Goal: Check status

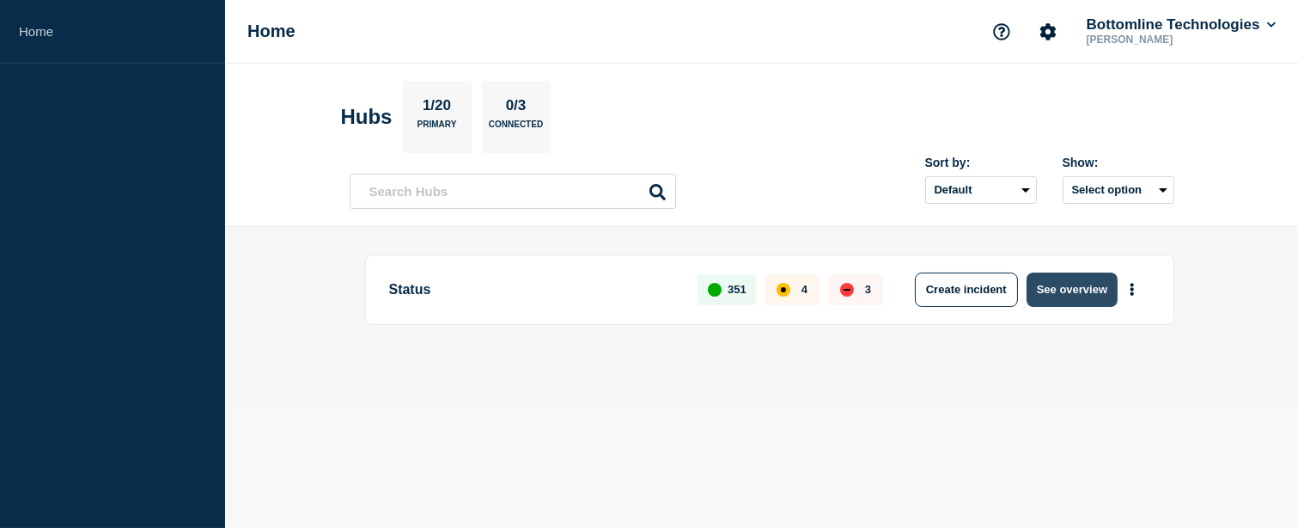
click at [1088, 284] on button "See overview" at bounding box center [1072, 289] width 91 height 34
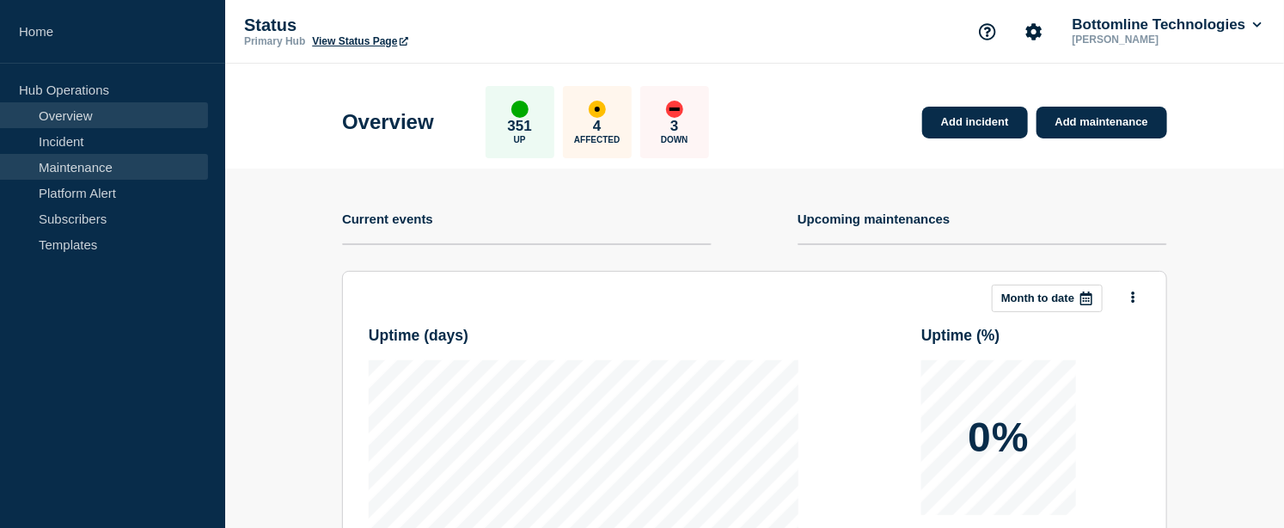
click at [95, 163] on link "Maintenance" at bounding box center [104, 167] width 208 height 26
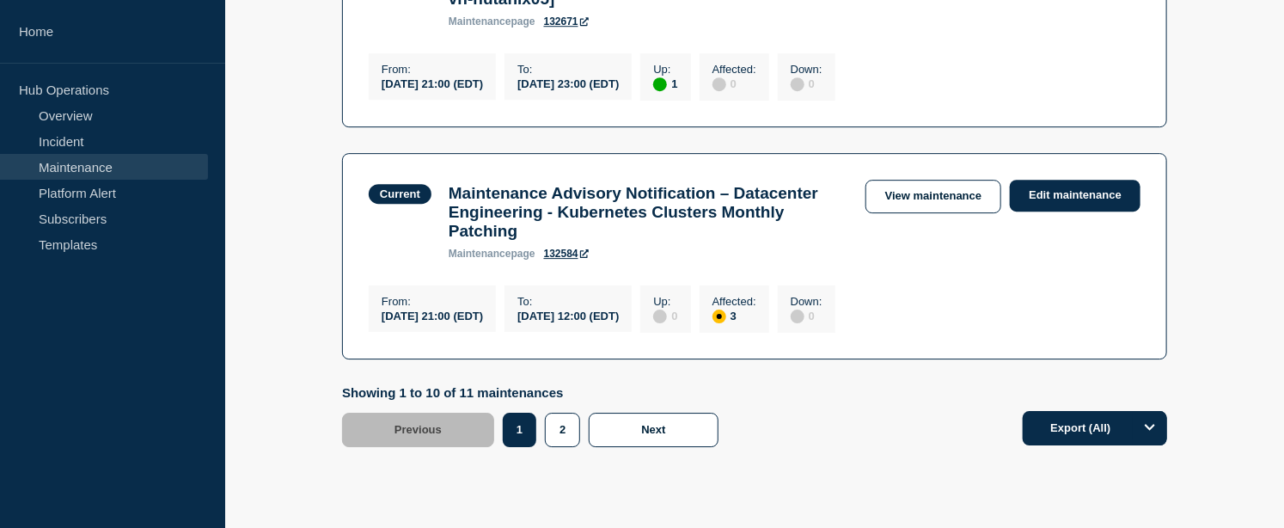
scroll to position [2386, 0]
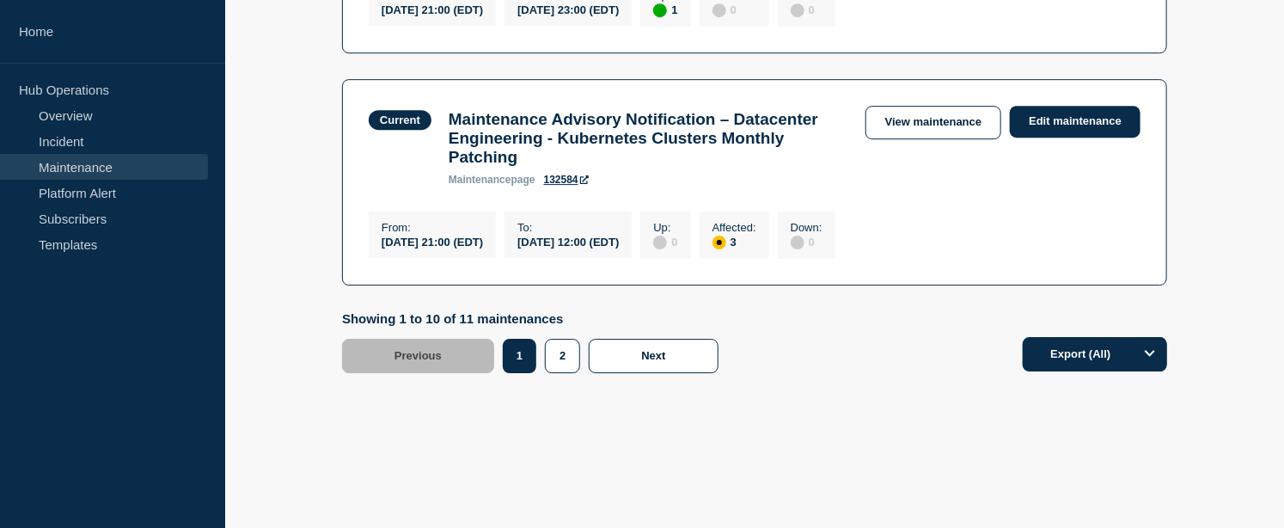
drag, startPoint x: 560, startPoint y: 353, endPoint x: 698, endPoint y: 355, distance: 137.5
click at [619, 248] on div "[DATE] 12:00 (EDT)" at bounding box center [567, 241] width 101 height 15
copy div "[DATE] 12:00 (EDT)"
